Goal: Task Accomplishment & Management: Use online tool/utility

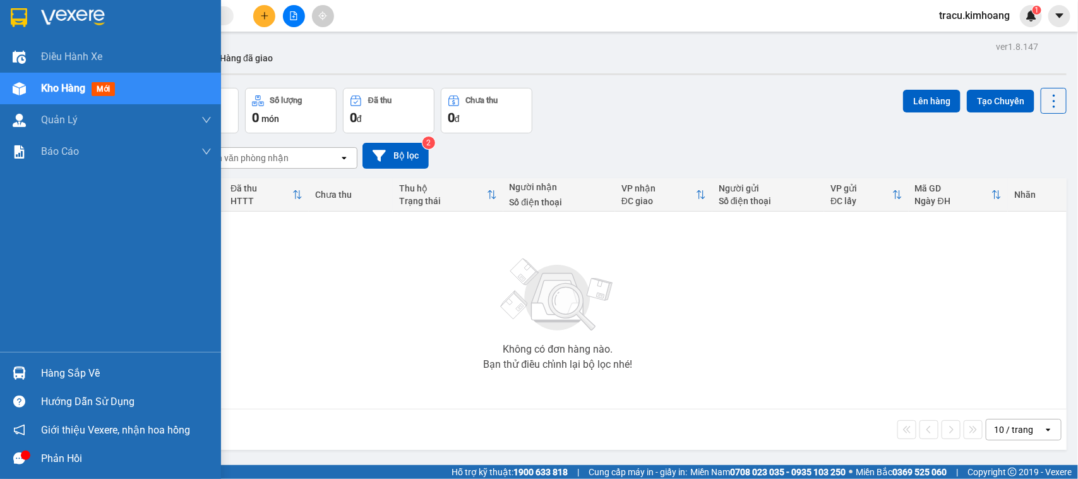
click at [61, 370] on div "Hàng sắp về" at bounding box center [126, 373] width 171 height 19
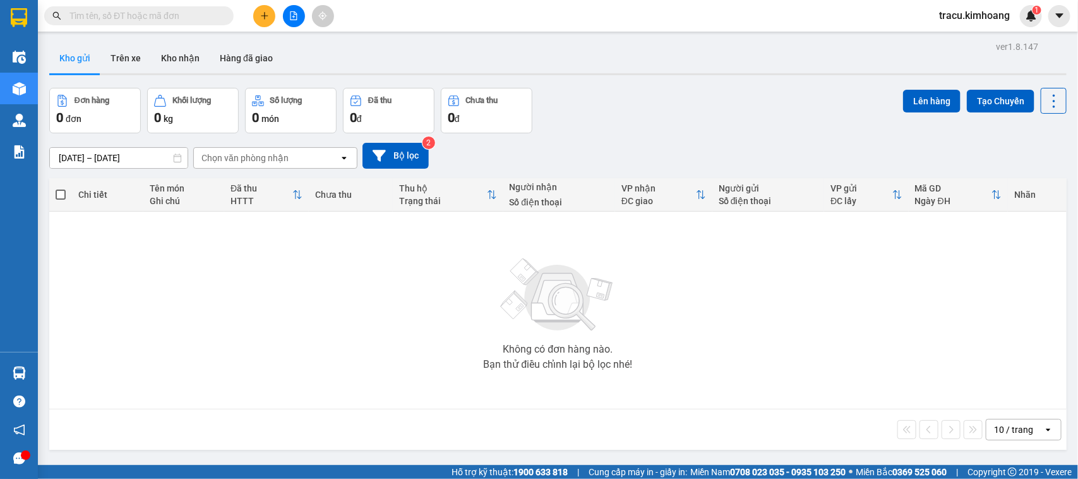
click at [191, 275] on section "Kết quả tìm kiếm ( 0 ) Bộ lọc No Data tracu.kimhoang 1 Điều hành xe Kho hàng mớ…" at bounding box center [539, 239] width 1078 height 479
click at [182, 69] on button "Kho nhận" at bounding box center [180, 58] width 59 height 30
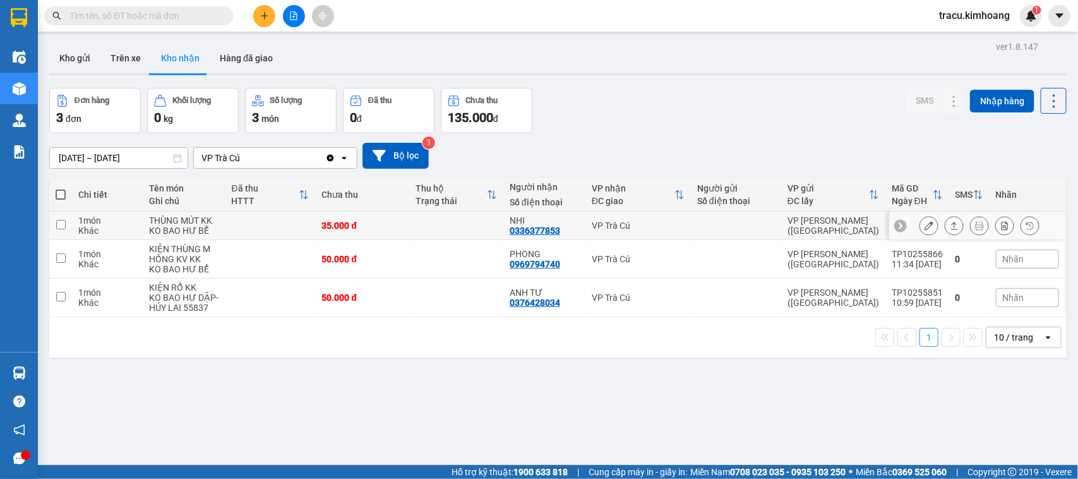
click at [59, 221] on input "checkbox" at bounding box center [60, 224] width 9 height 9
checkbox input "true"
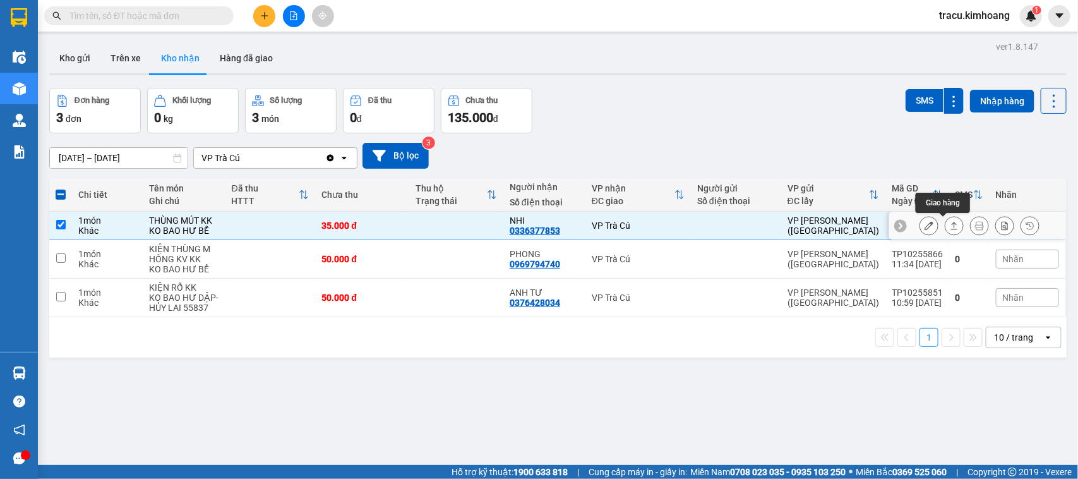
click at [950, 226] on icon at bounding box center [954, 225] width 9 height 9
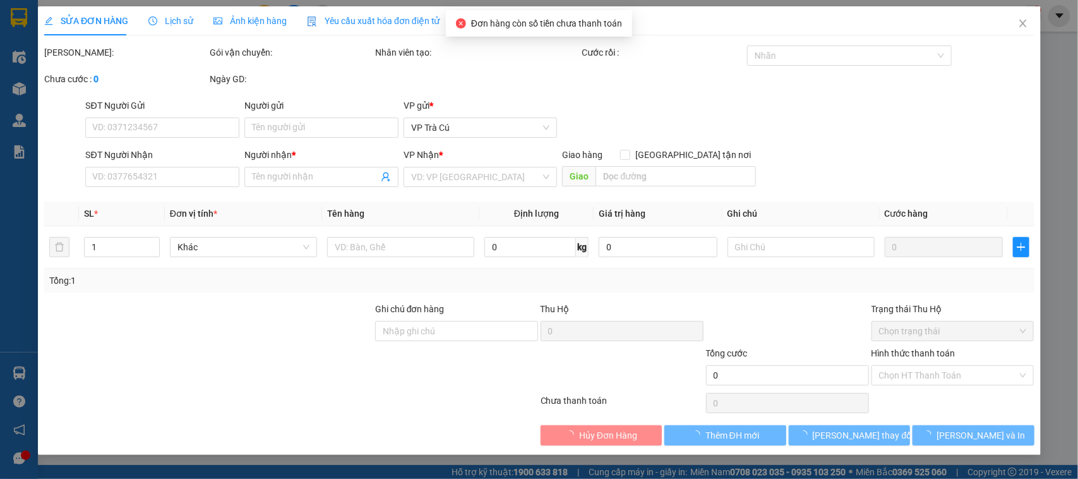
type input "0336377853"
type input "NHI"
type input "35.000"
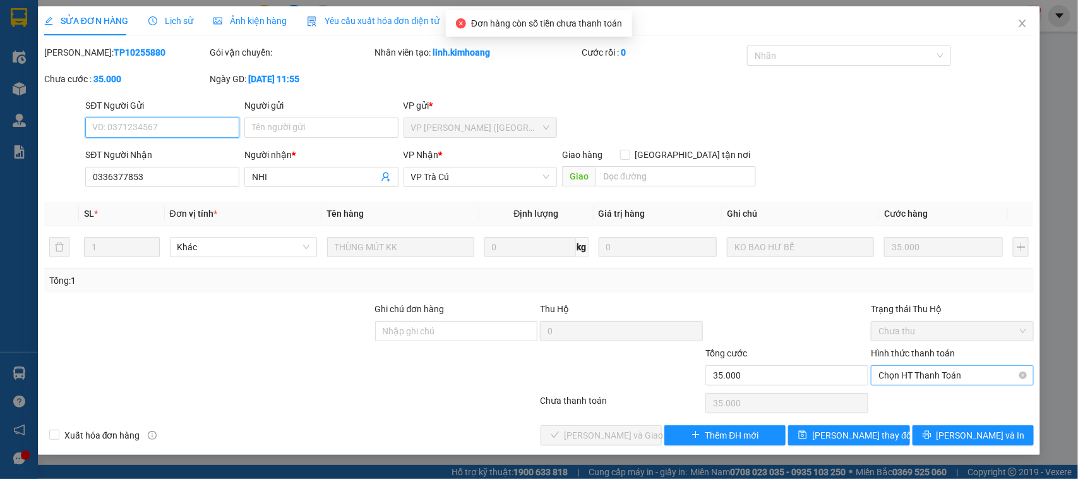
click at [916, 373] on span "Chọn HT Thanh Toán" at bounding box center [953, 375] width 148 height 19
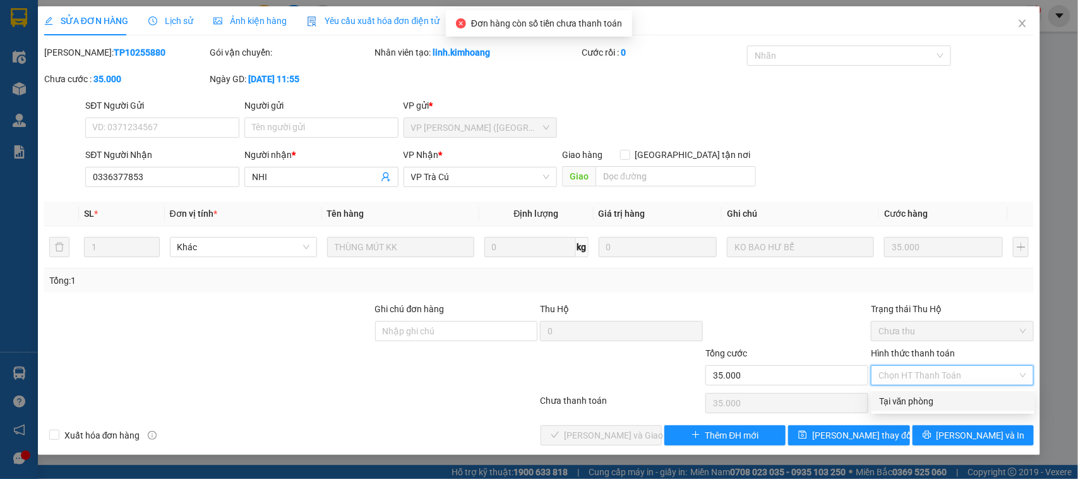
click at [916, 403] on div "Tại văn phòng" at bounding box center [953, 401] width 148 height 14
type input "0"
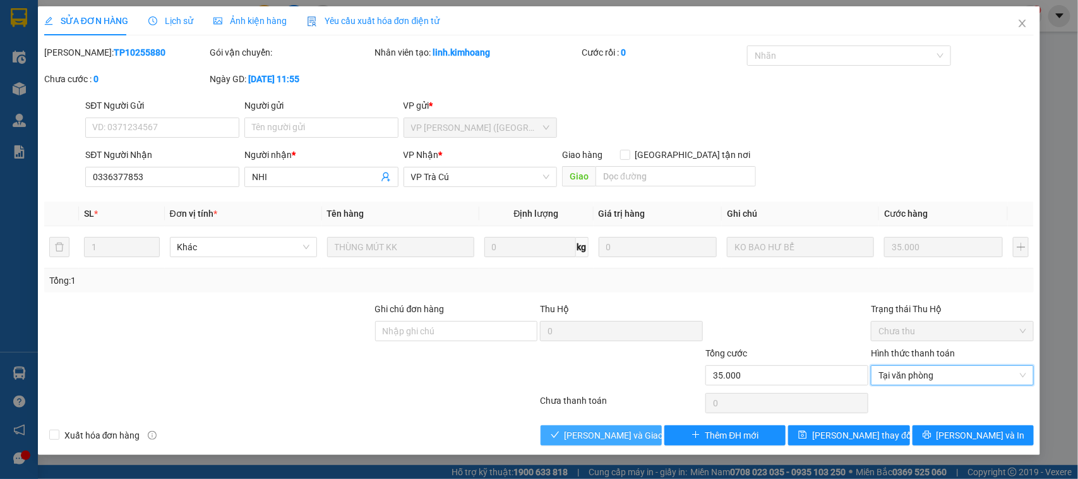
click at [624, 431] on span "[PERSON_NAME] và Giao hàng" at bounding box center [625, 435] width 121 height 14
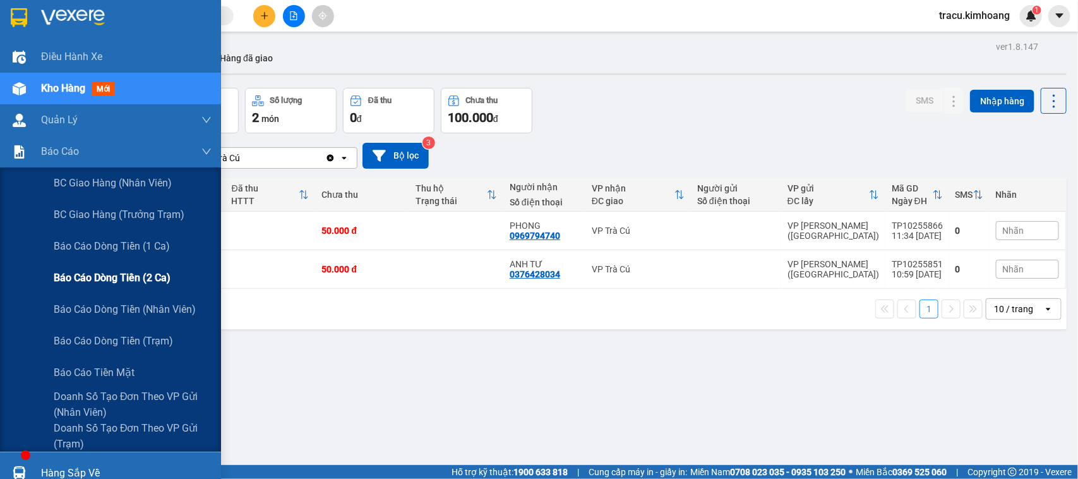
click at [96, 279] on span "Báo cáo dòng tiền (2 ca)" at bounding box center [112, 278] width 117 height 16
